Goal: Transaction & Acquisition: Purchase product/service

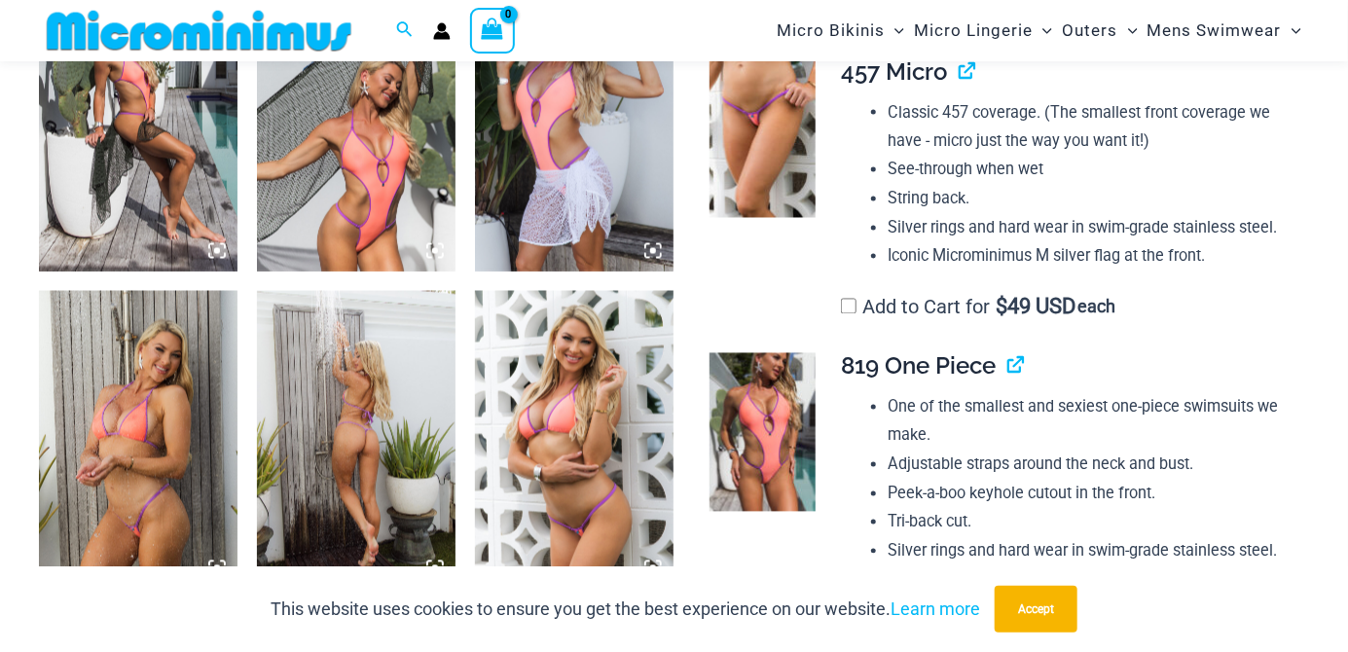
scroll to position [1529, 0]
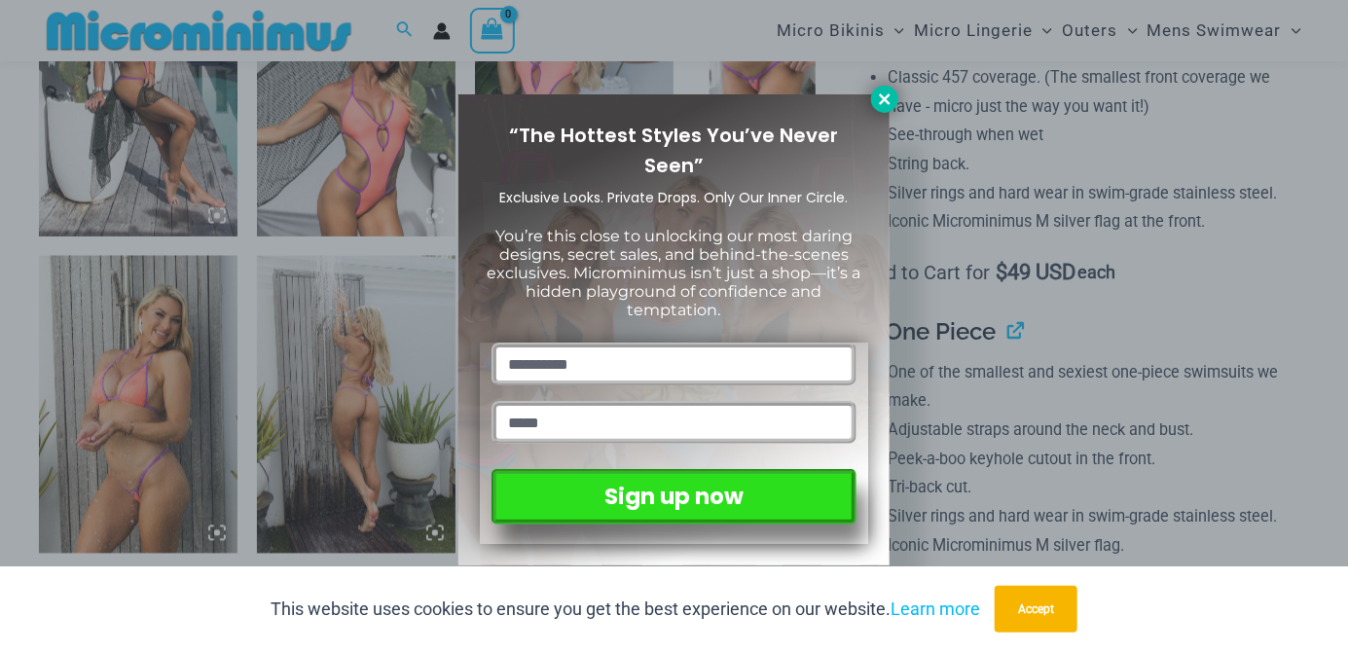
click at [886, 101] on icon at bounding box center [884, 98] width 11 height 11
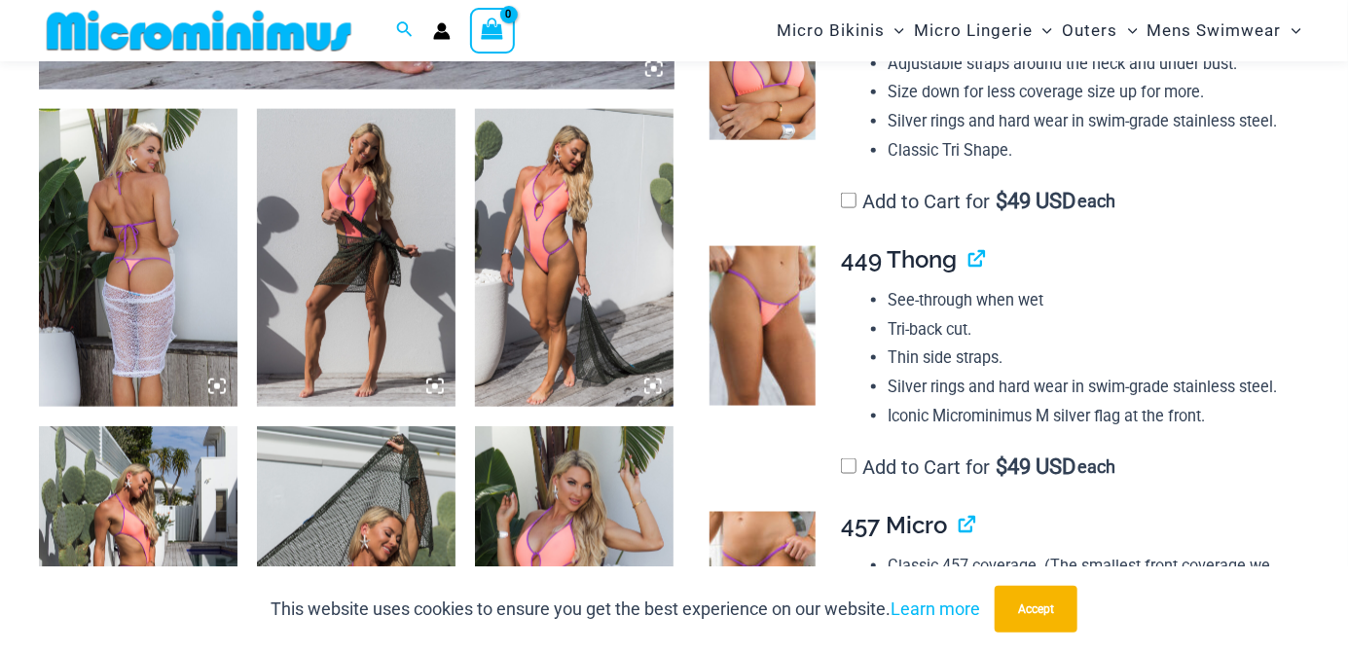
scroll to position [1041, 0]
click at [761, 613] on img at bounding box center [762, 591] width 106 height 160
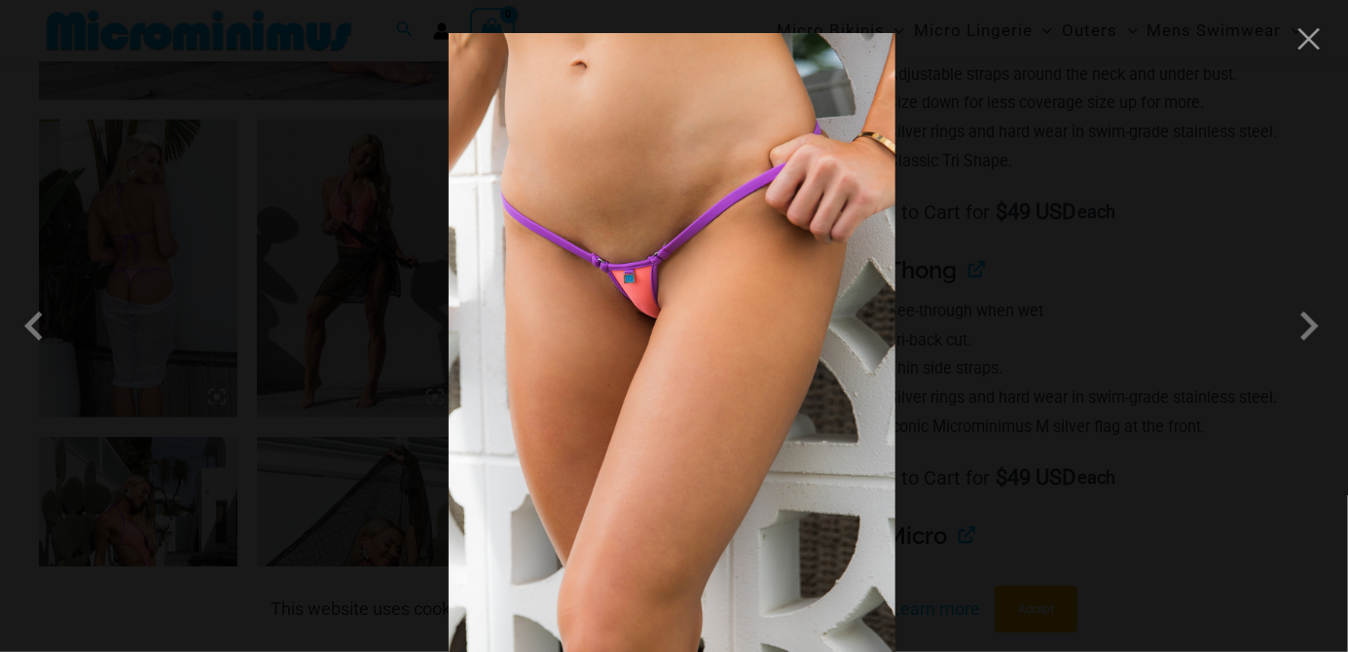
scroll to position [1027, 0]
click at [1304, 355] on span at bounding box center [1308, 326] width 58 height 58
